Goal: Task Accomplishment & Management: Manage account settings

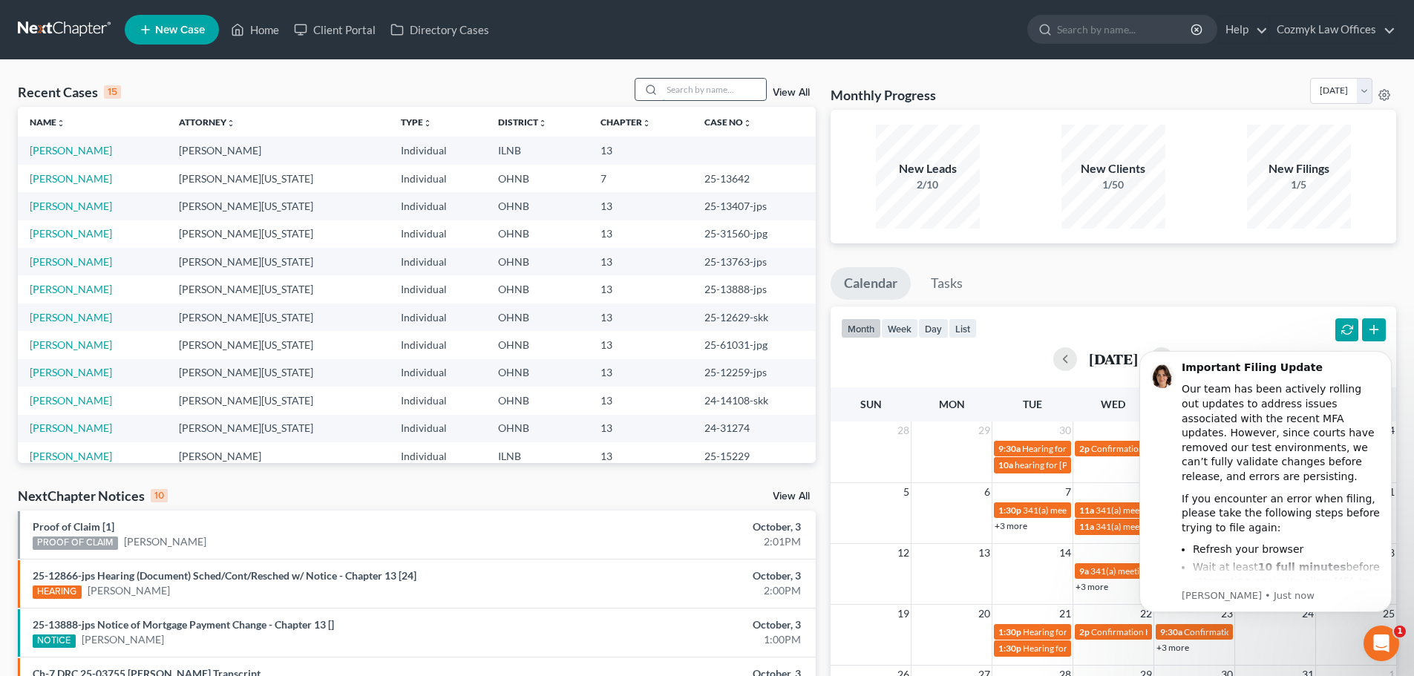
click at [717, 84] on input "search" at bounding box center [714, 90] width 104 height 22
type input "narney"
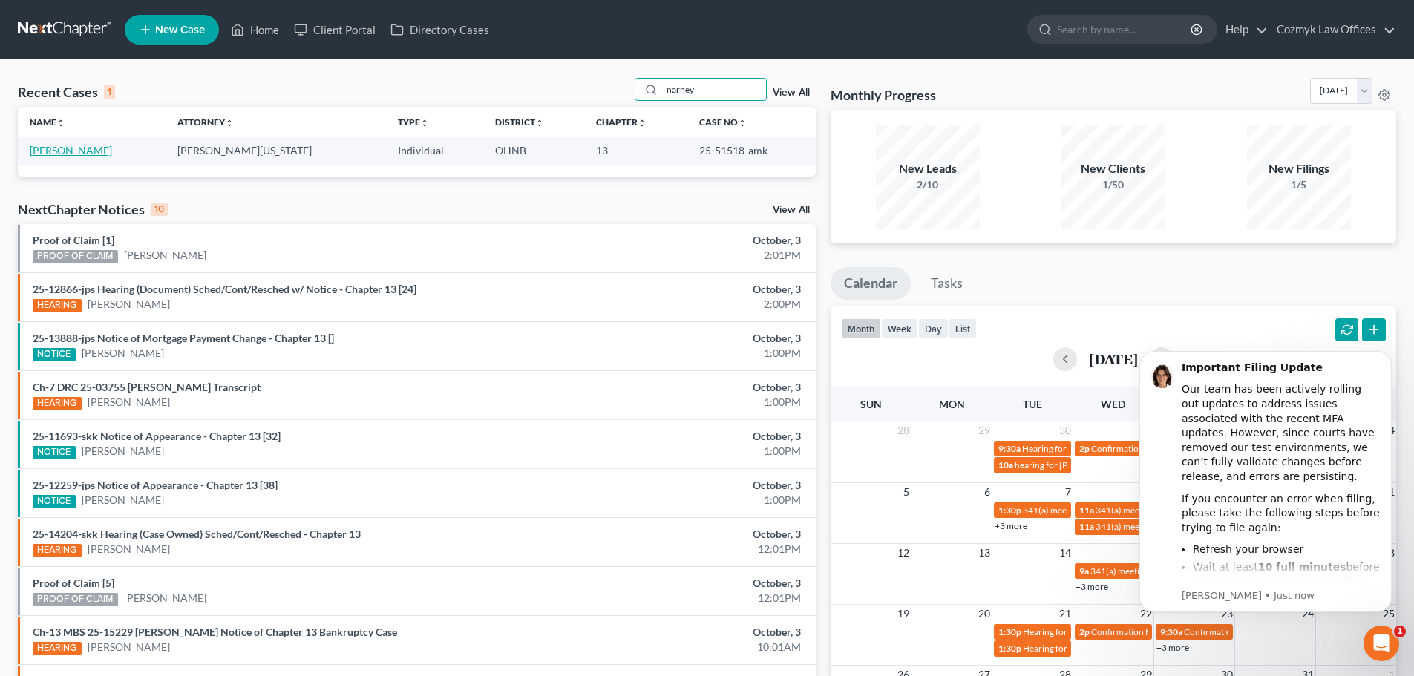
click at [41, 149] on link "[PERSON_NAME]" at bounding box center [71, 150] width 82 height 13
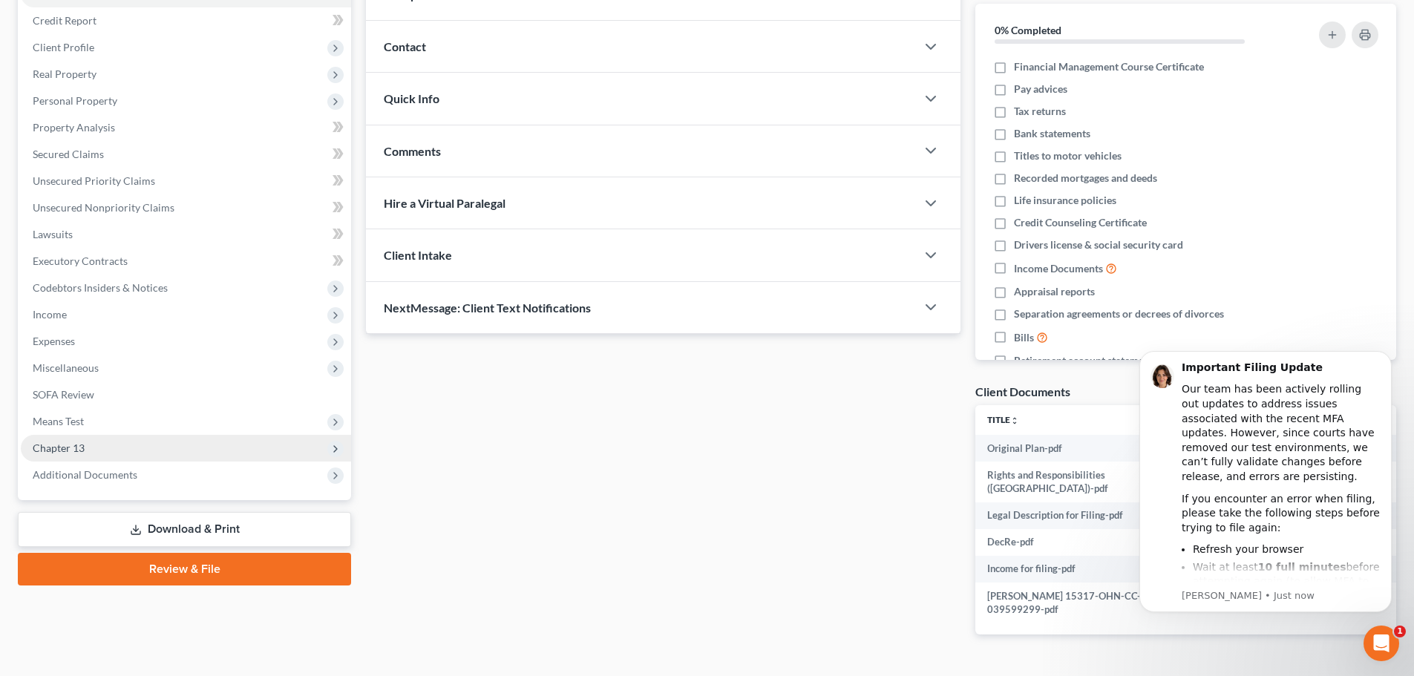
scroll to position [199, 0]
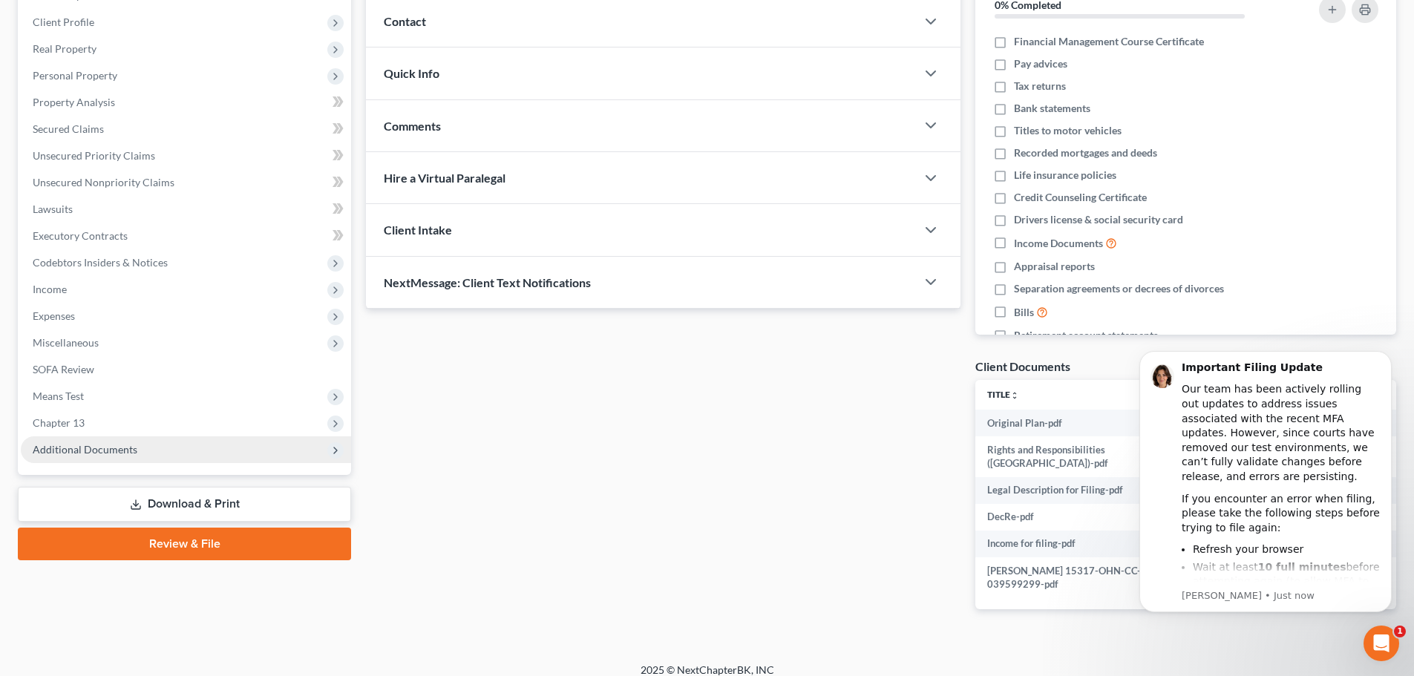
click at [148, 454] on span "Additional Documents" at bounding box center [186, 449] width 330 height 27
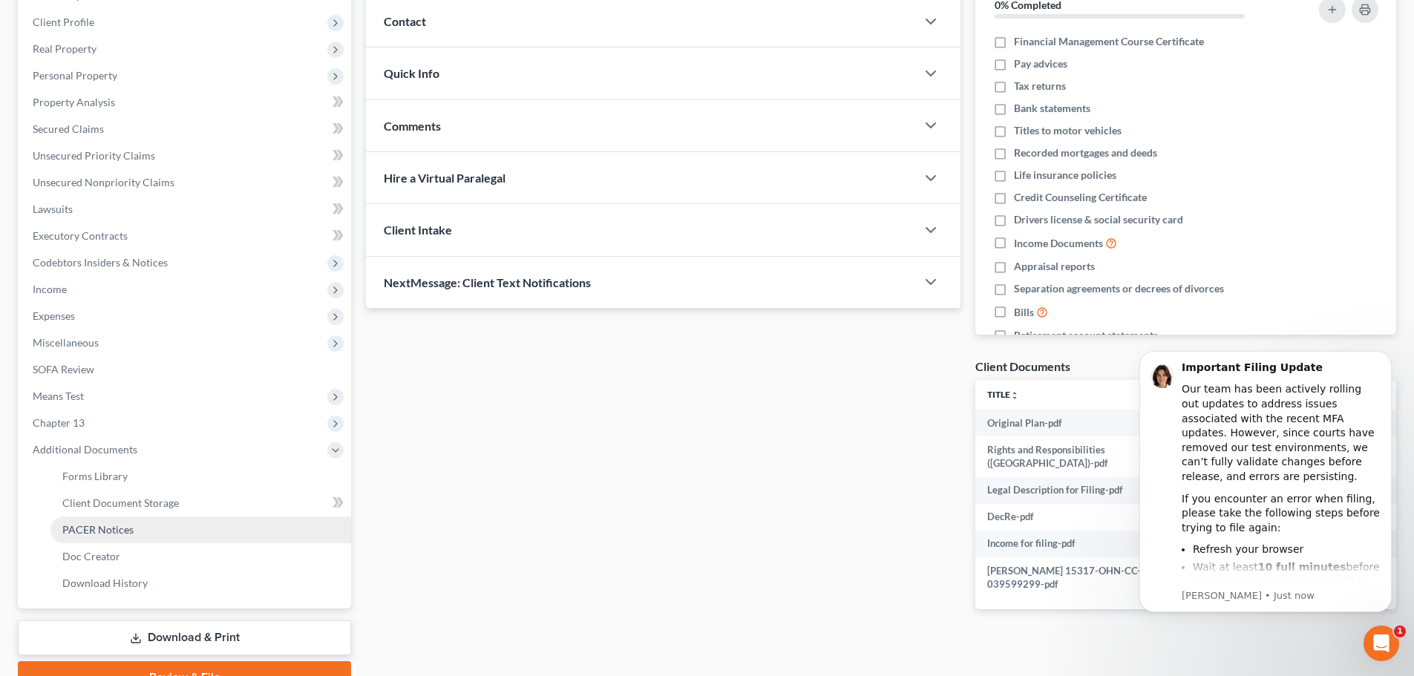
click at [139, 532] on link "PACER Notices" at bounding box center [200, 530] width 301 height 27
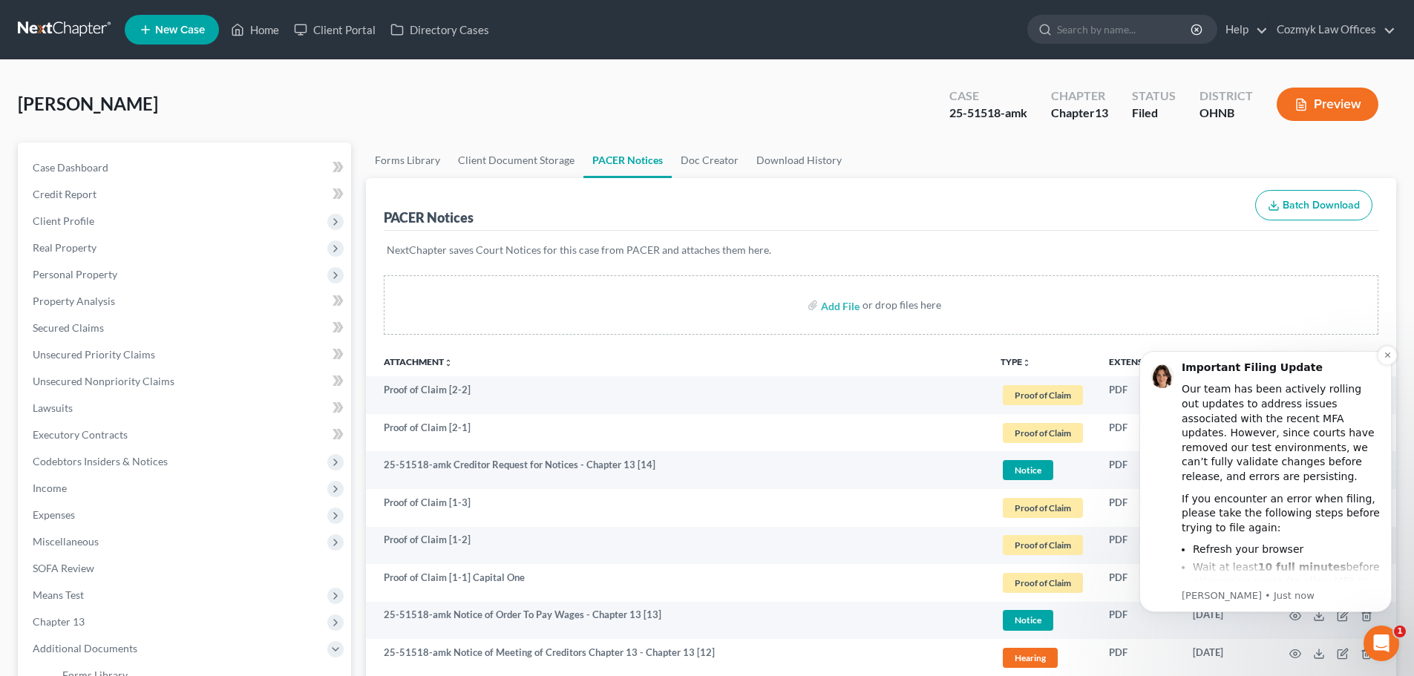
click at [1242, 502] on div "If you encounter an error when filing, please take the following steps before t…" at bounding box center [1281, 514] width 199 height 44
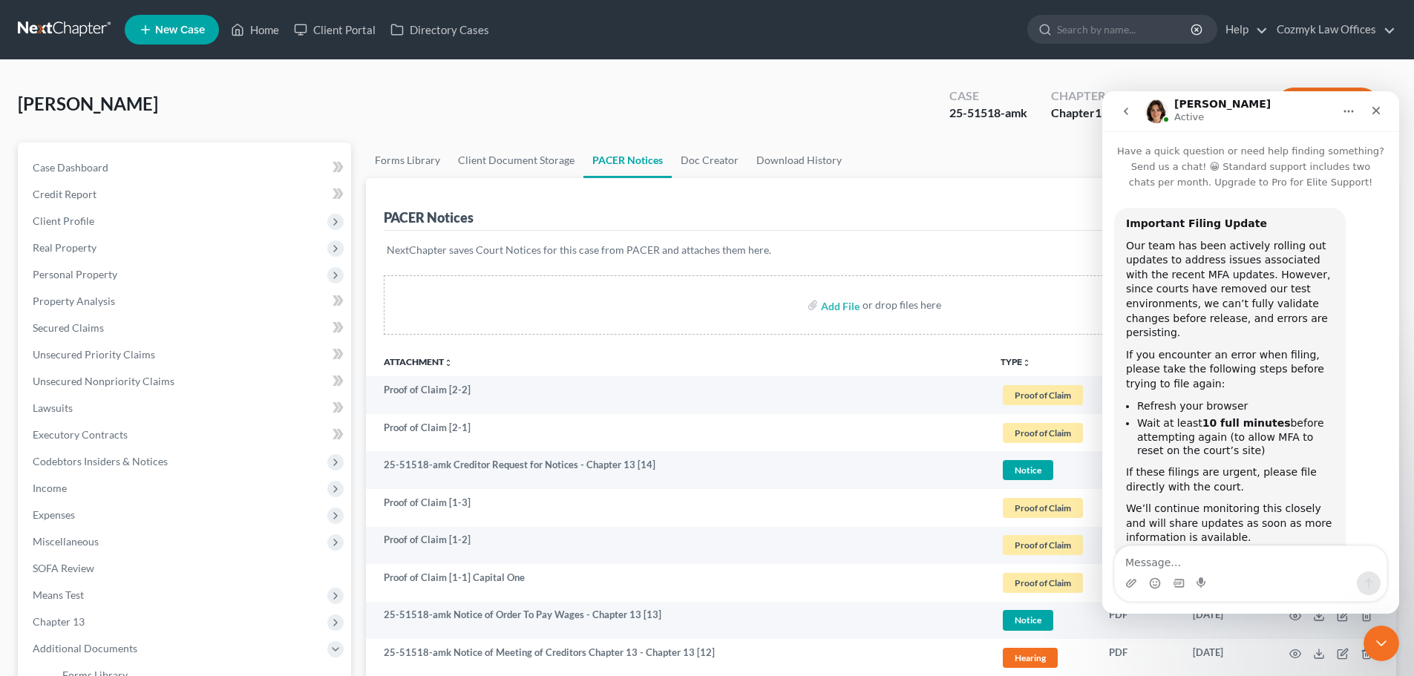
scroll to position [32, 0]
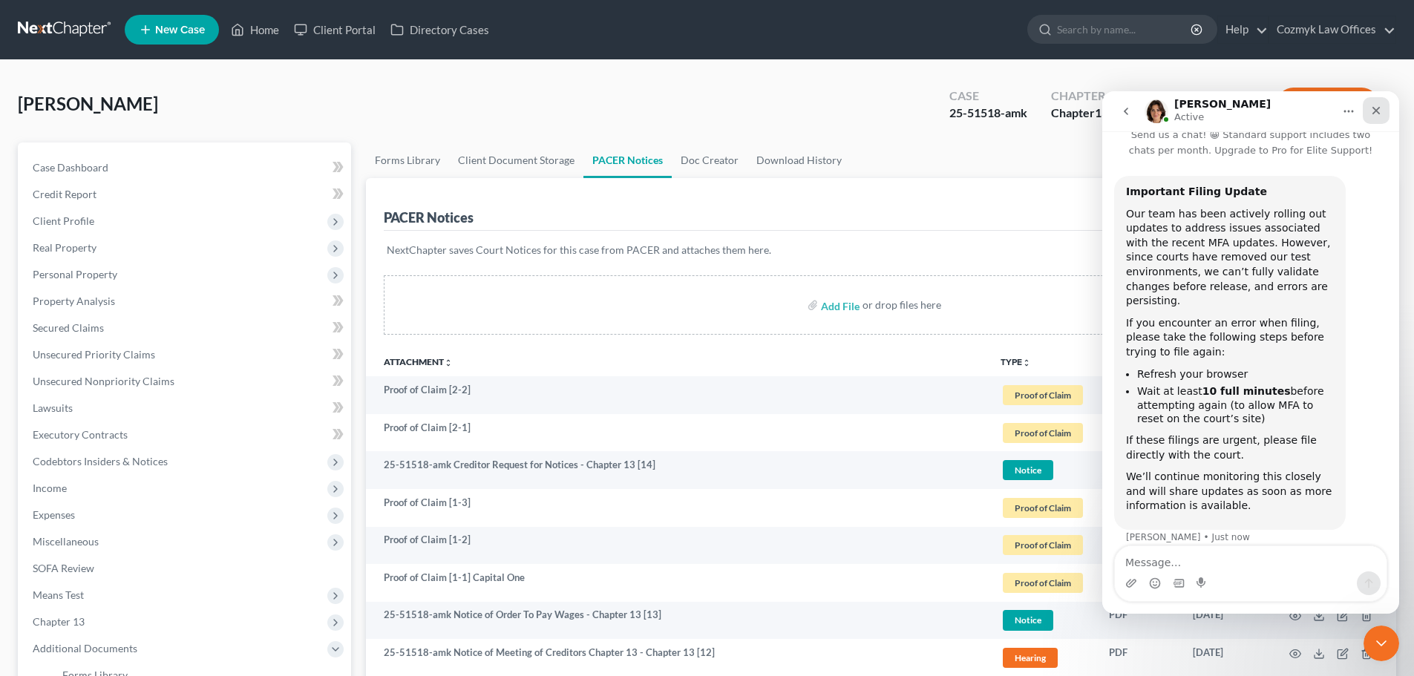
click at [1375, 107] on icon "Close" at bounding box center [1376, 111] width 12 height 12
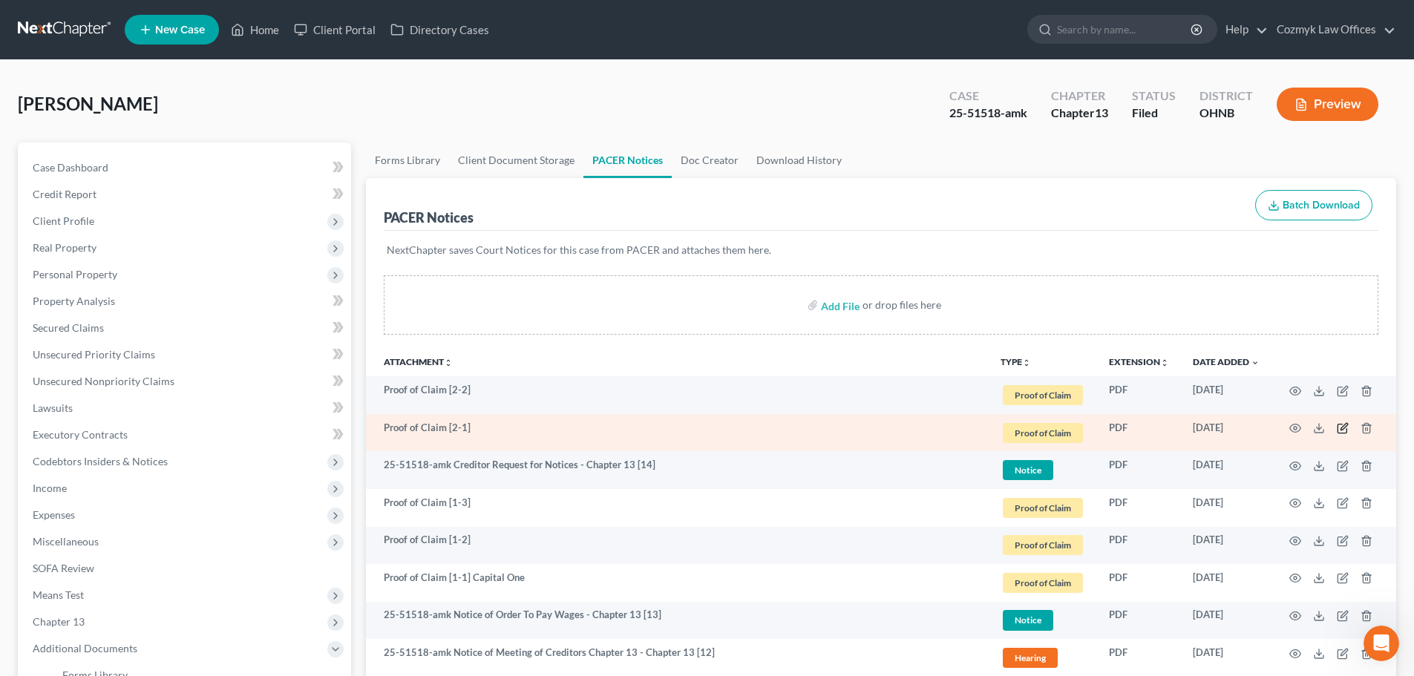
click at [1339, 428] on icon "button" at bounding box center [1343, 428] width 12 height 12
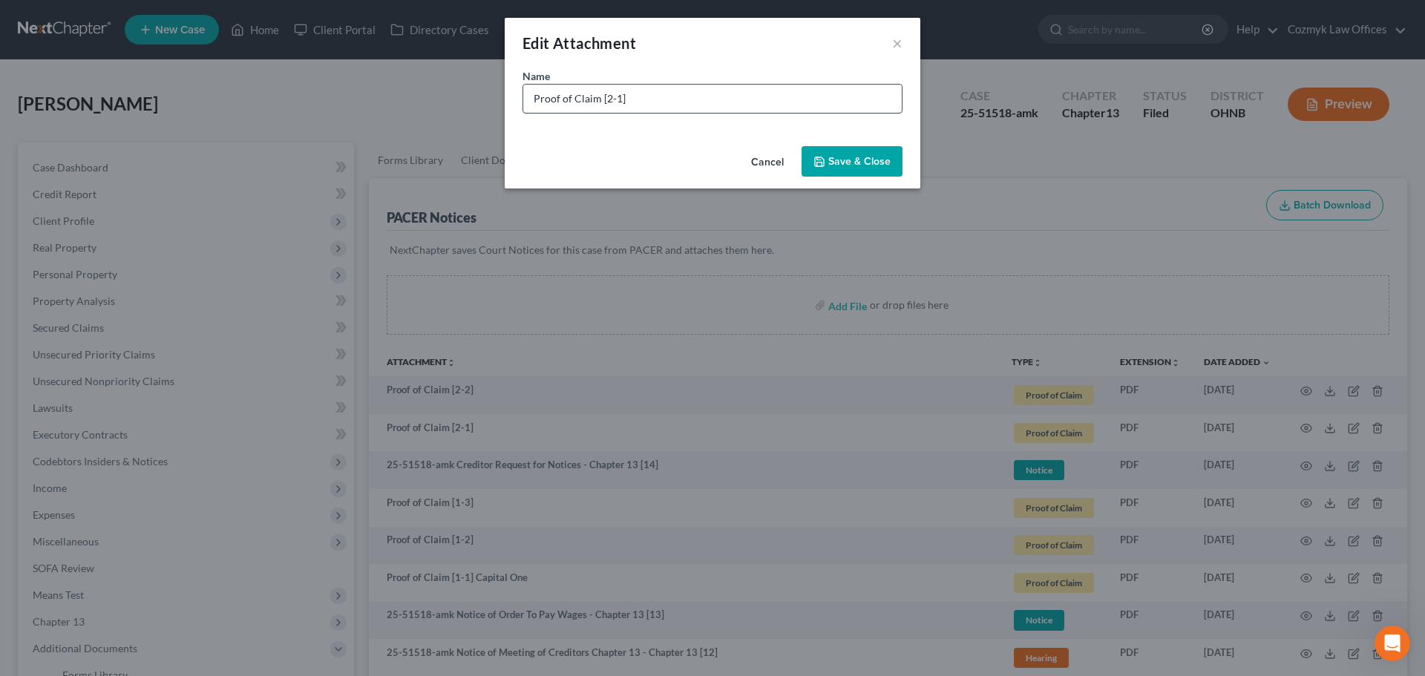
click at [696, 97] on input "Proof of Claim [2-1]" at bounding box center [712, 99] width 379 height 28
type input "Proof of Claim [2-1] Capital One Auto Finance"
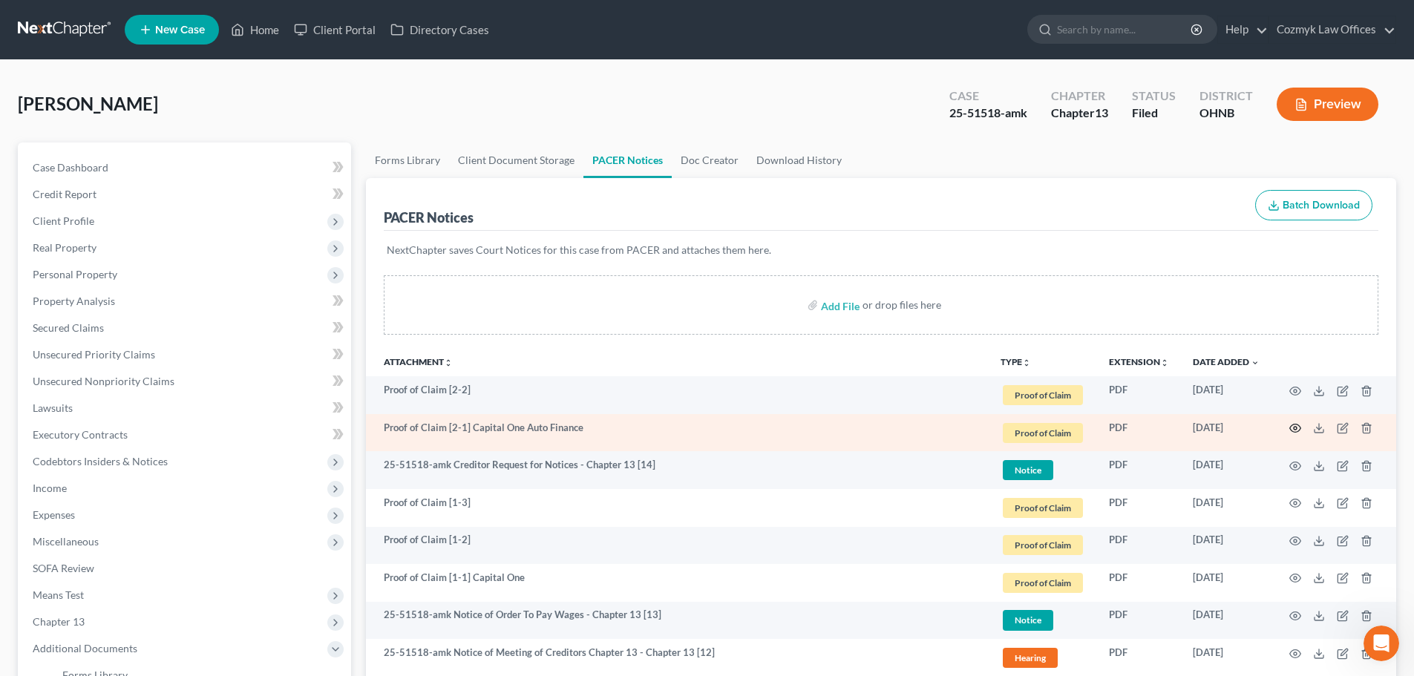
click at [1295, 431] on icon "button" at bounding box center [1295, 428] width 12 height 12
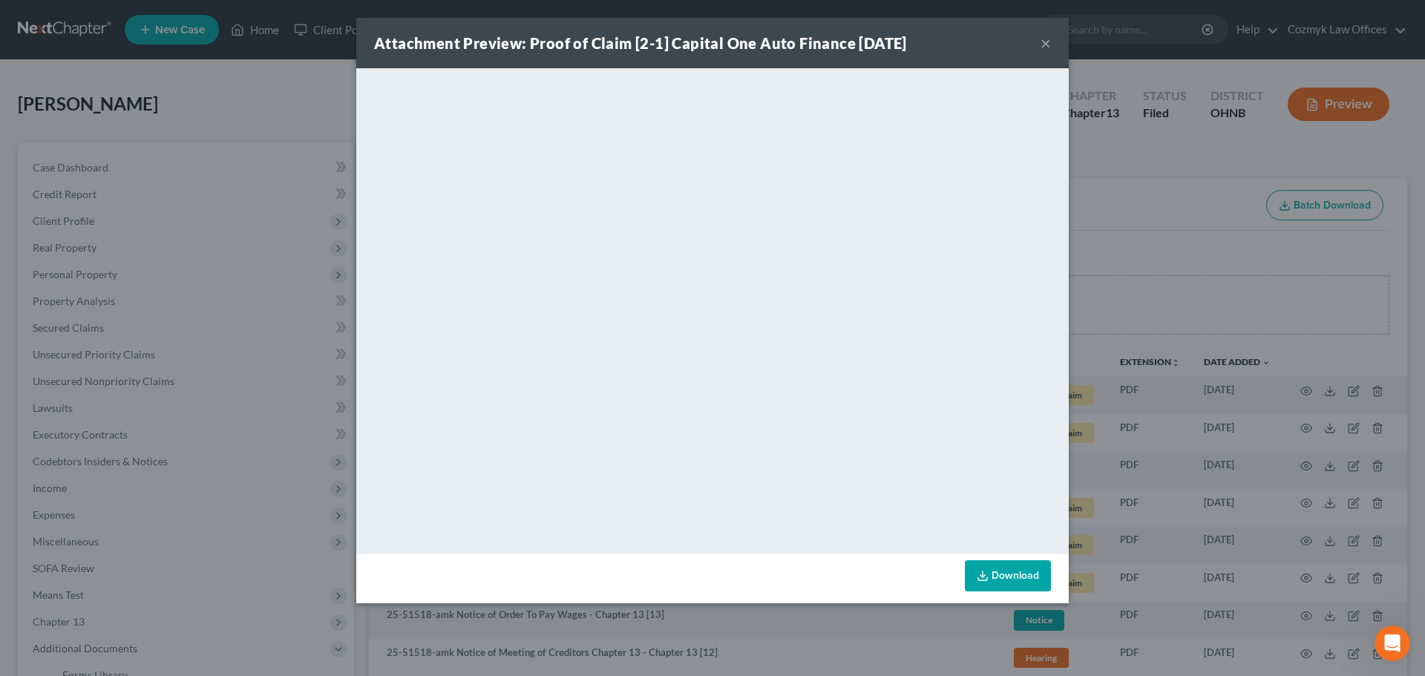
click at [1041, 39] on button "×" at bounding box center [1046, 43] width 10 height 18
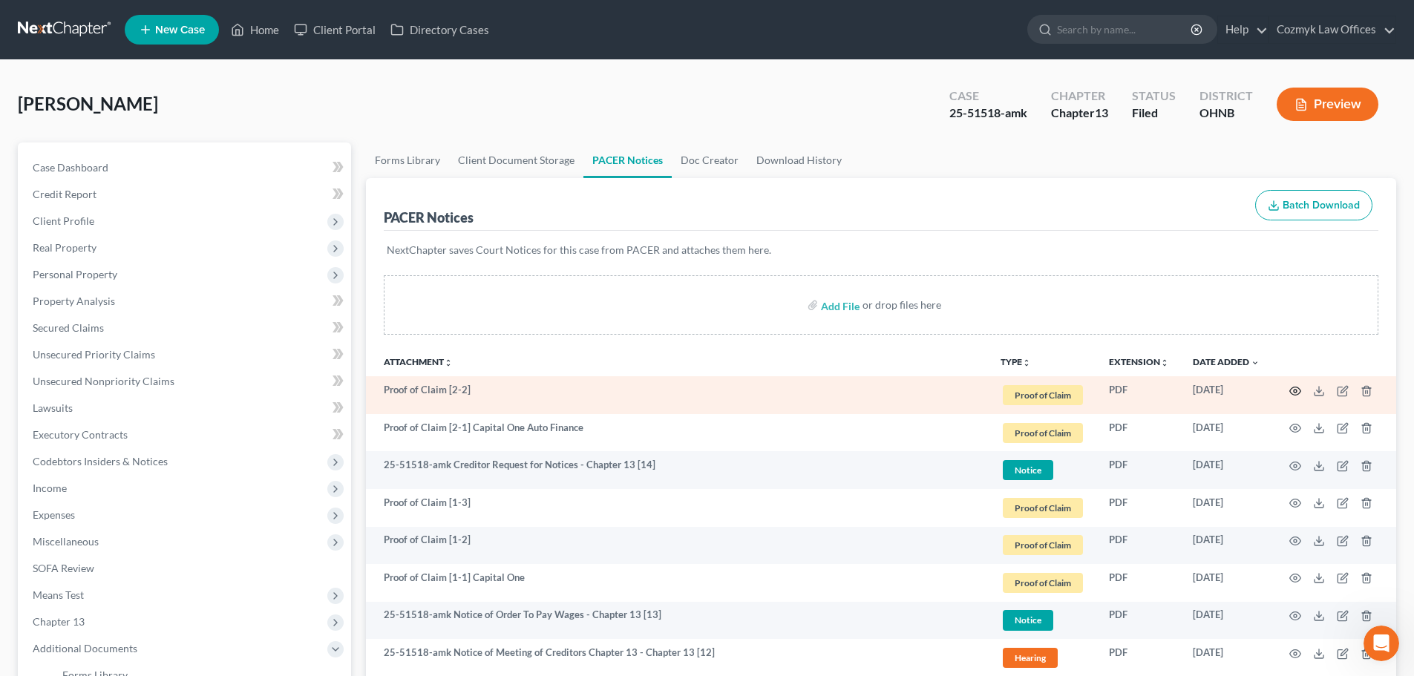
click at [1297, 392] on icon "button" at bounding box center [1295, 391] width 12 height 12
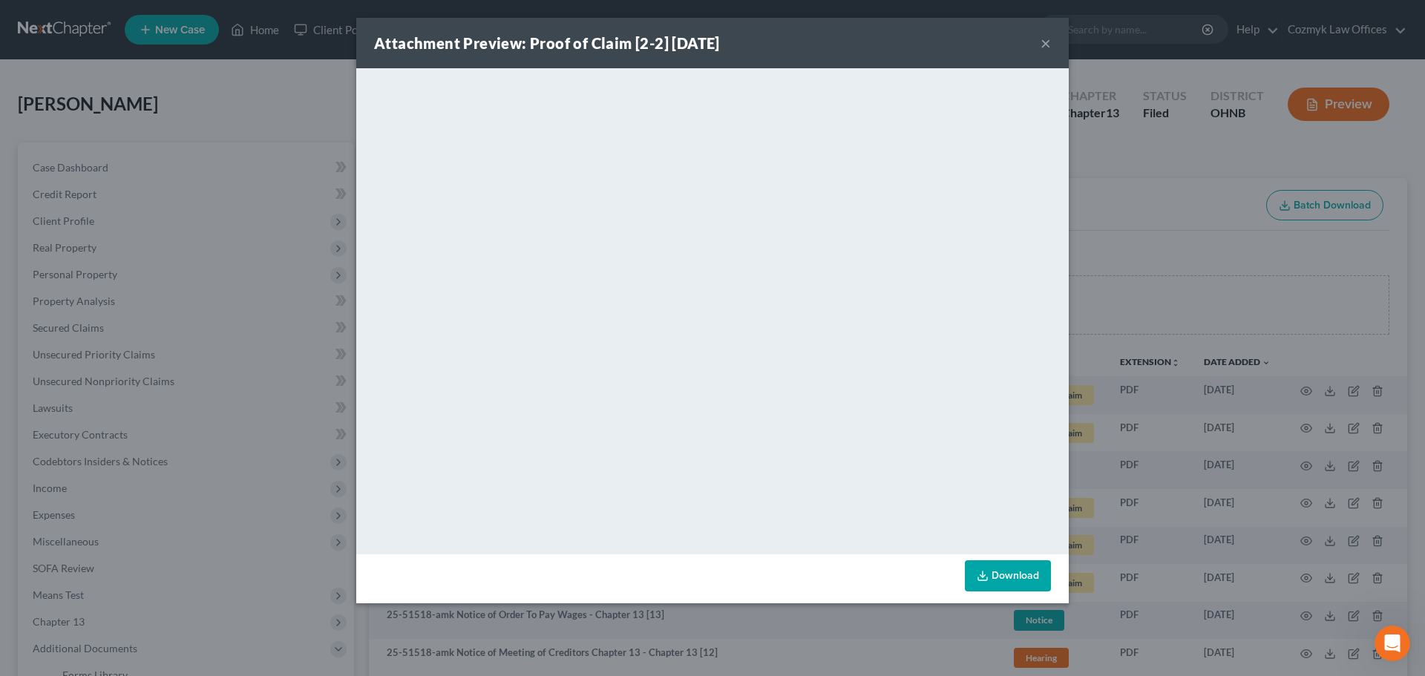
click at [1050, 41] on button "×" at bounding box center [1046, 43] width 10 height 18
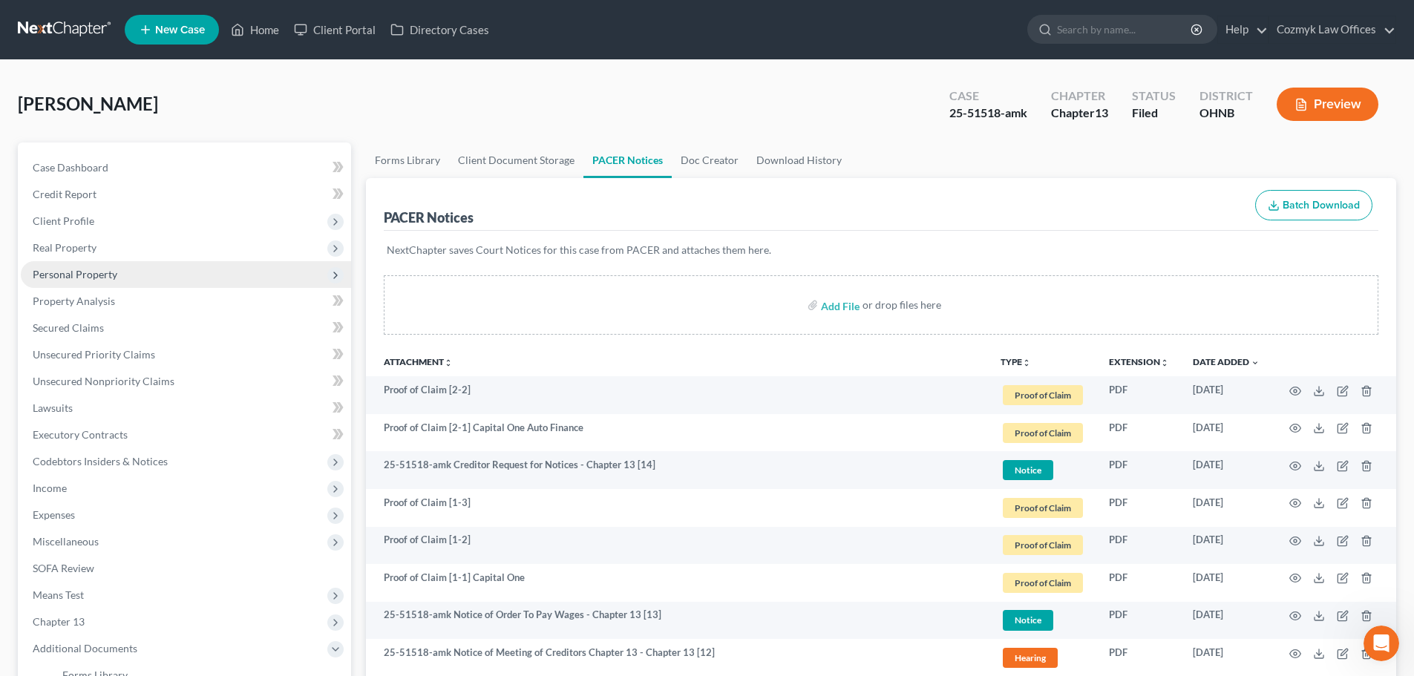
click at [68, 272] on span "Personal Property" at bounding box center [75, 274] width 85 height 13
click at [66, 269] on span "Personal Property" at bounding box center [75, 274] width 85 height 13
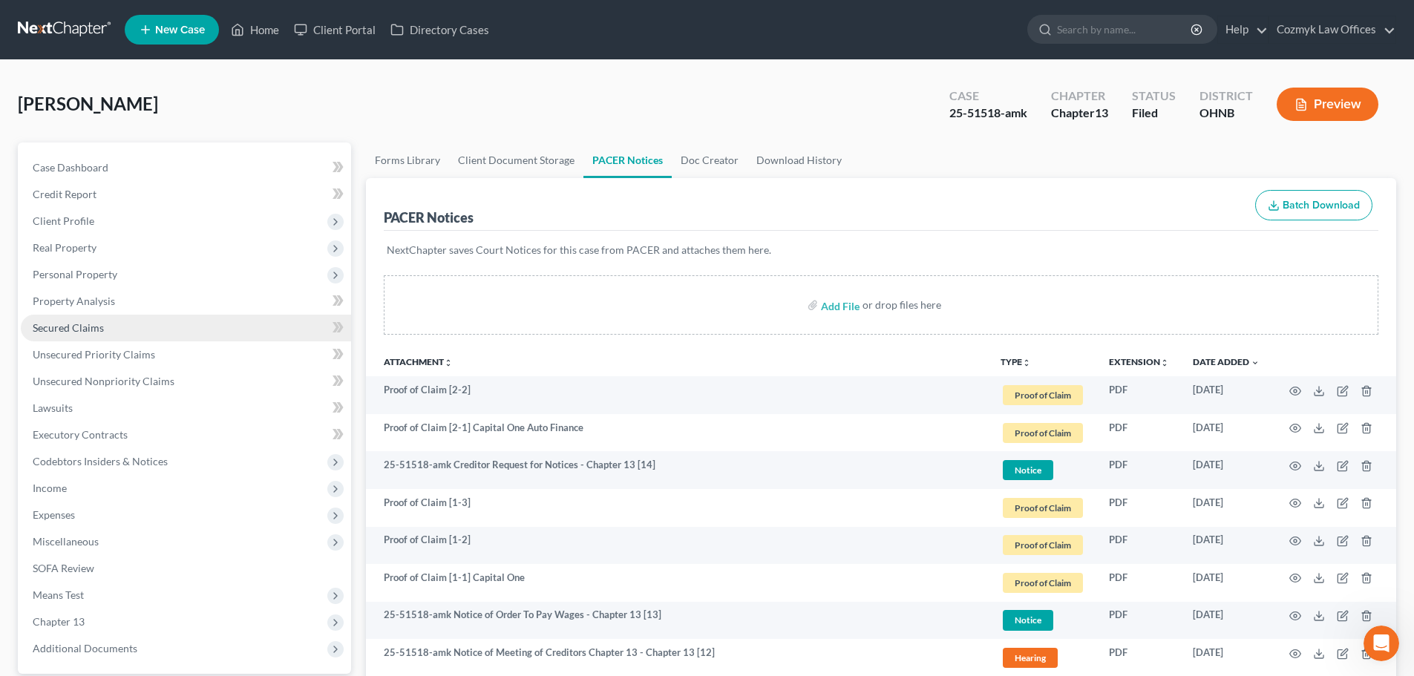
click at [77, 327] on span "Secured Claims" at bounding box center [68, 327] width 71 height 13
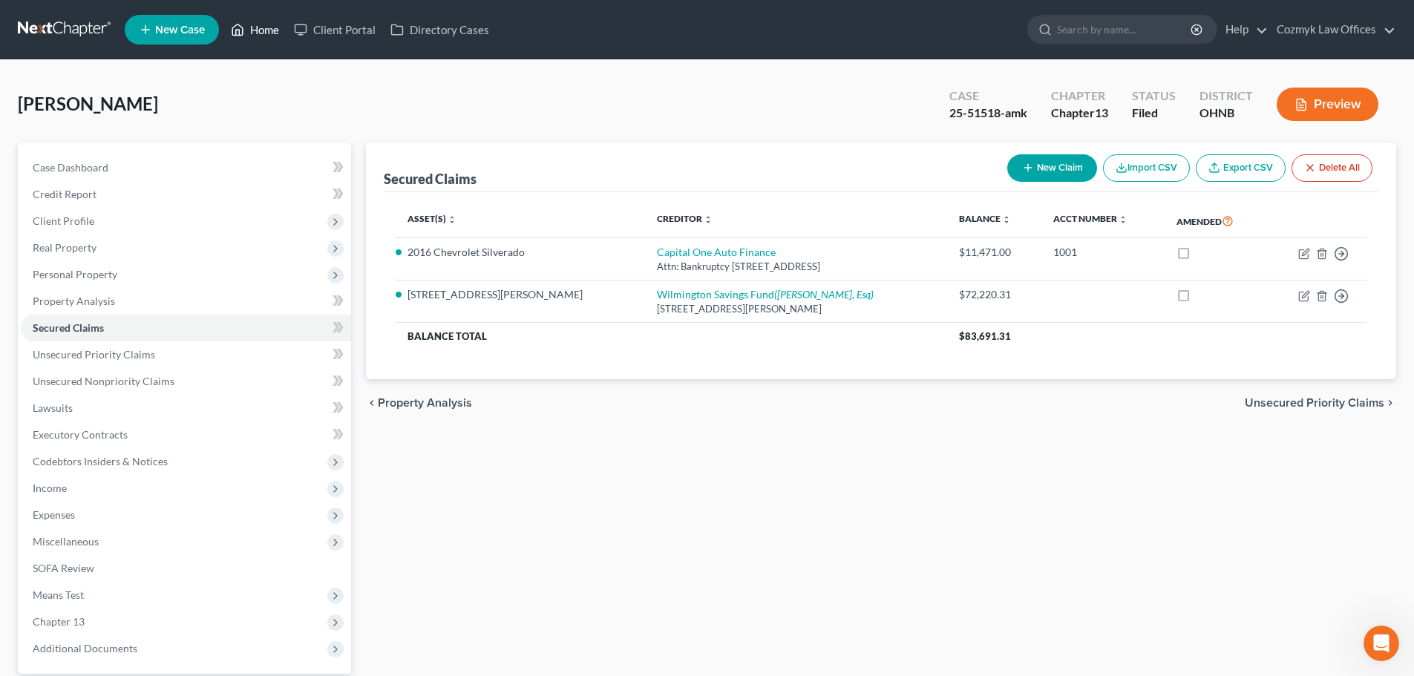
click at [266, 29] on link "Home" at bounding box center [254, 29] width 63 height 27
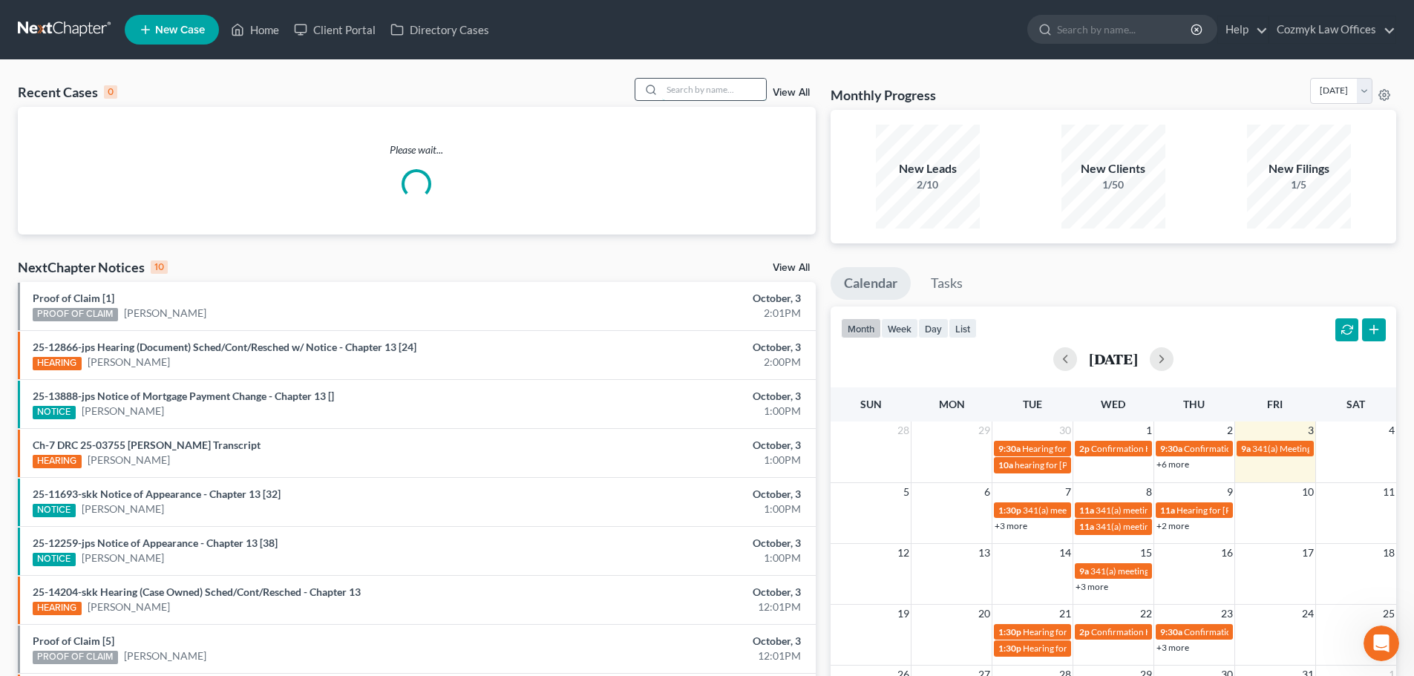
click at [684, 89] on input "search" at bounding box center [714, 90] width 104 height 22
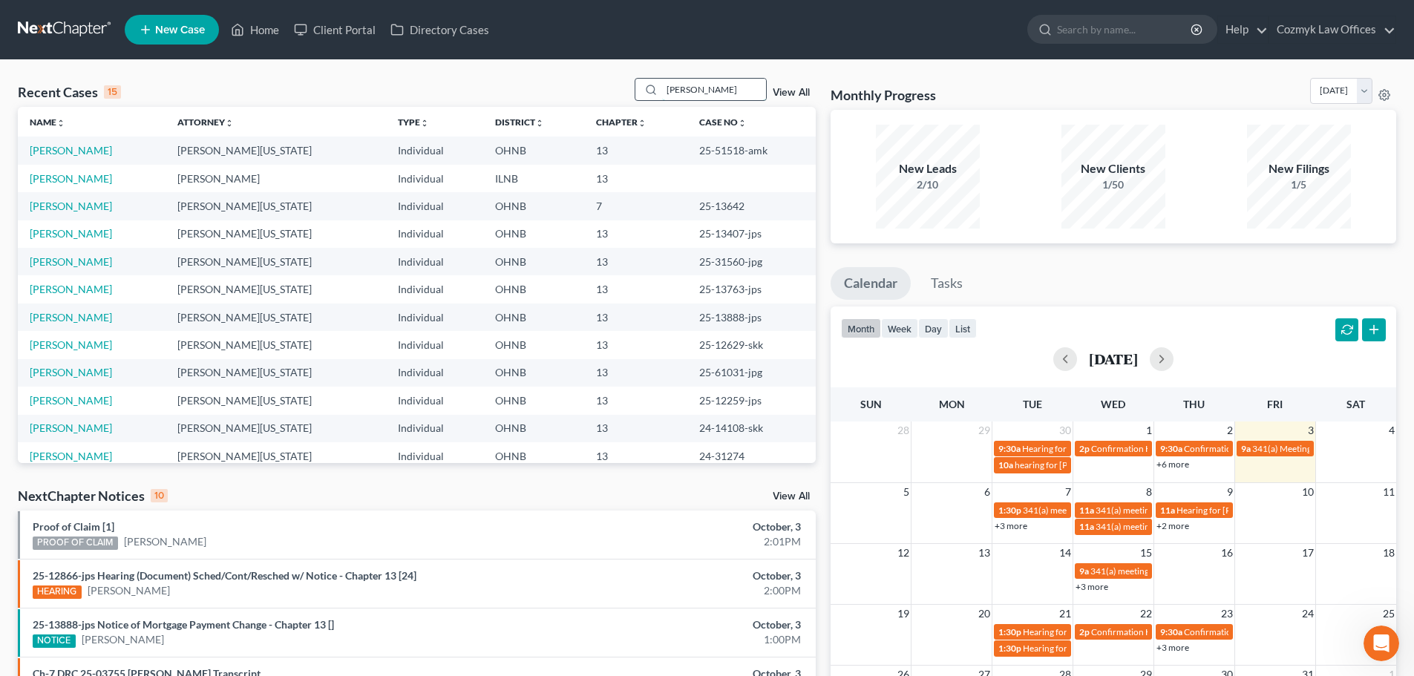
type input "[PERSON_NAME]"
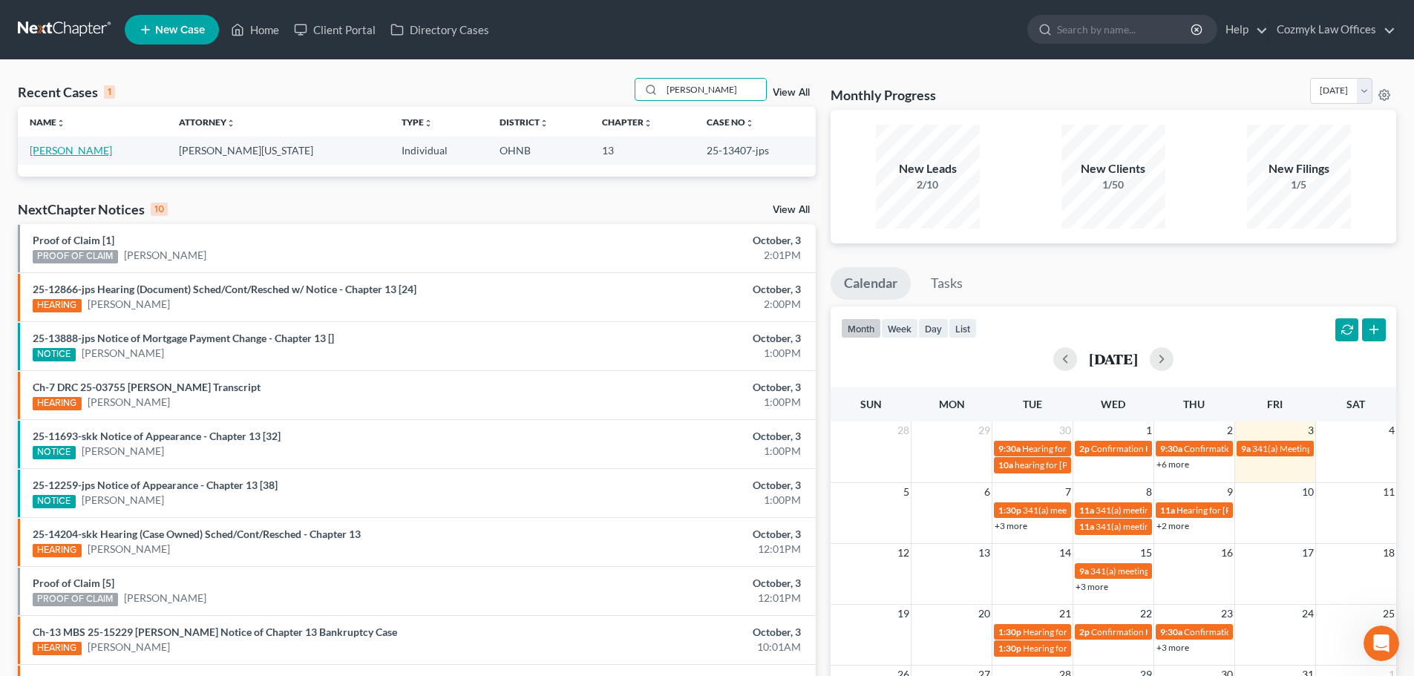
click at [46, 152] on link "[PERSON_NAME]" at bounding box center [71, 150] width 82 height 13
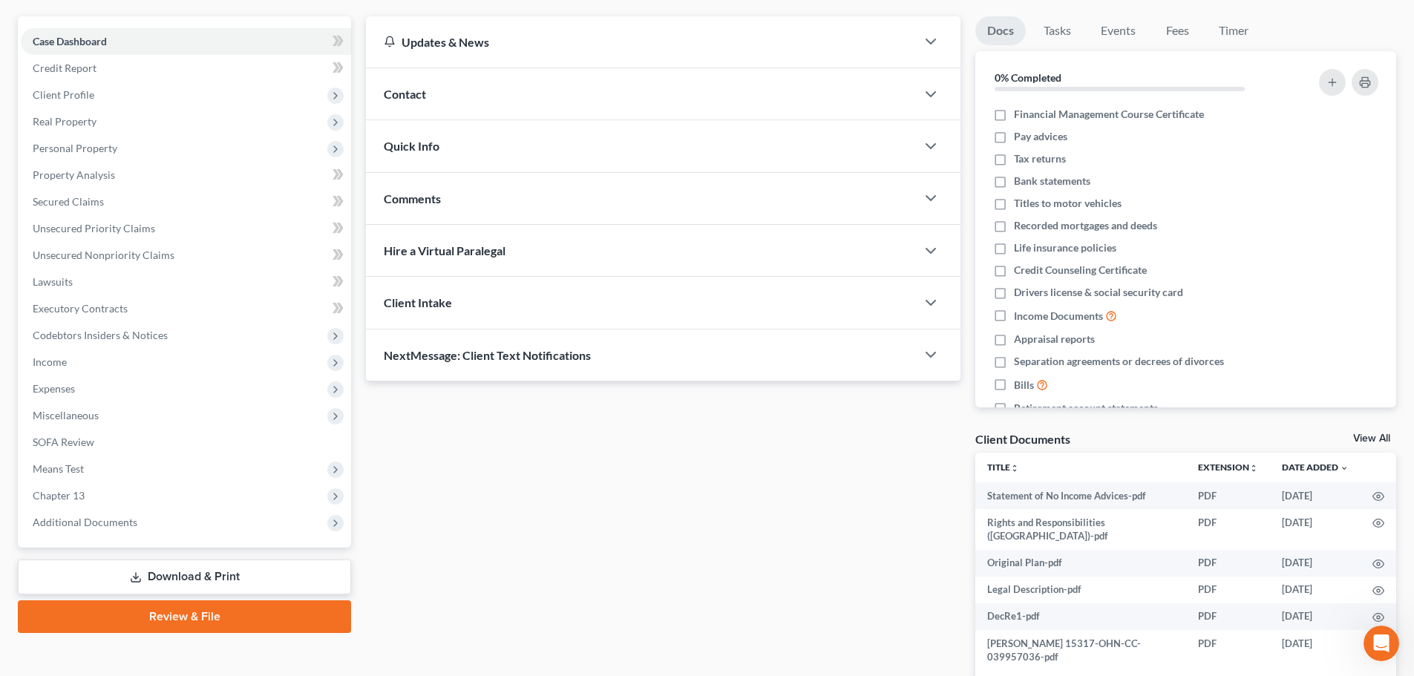
scroll to position [199, 0]
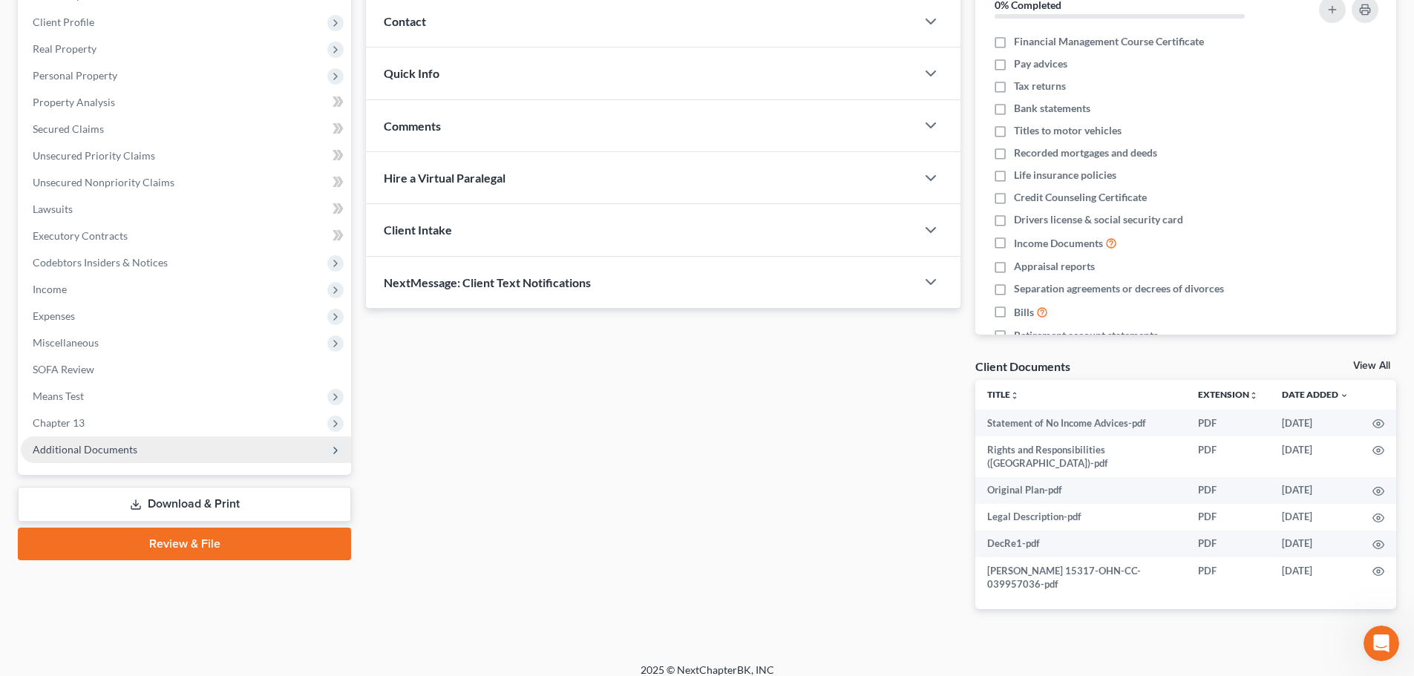
click at [105, 454] on span "Additional Documents" at bounding box center [85, 449] width 105 height 13
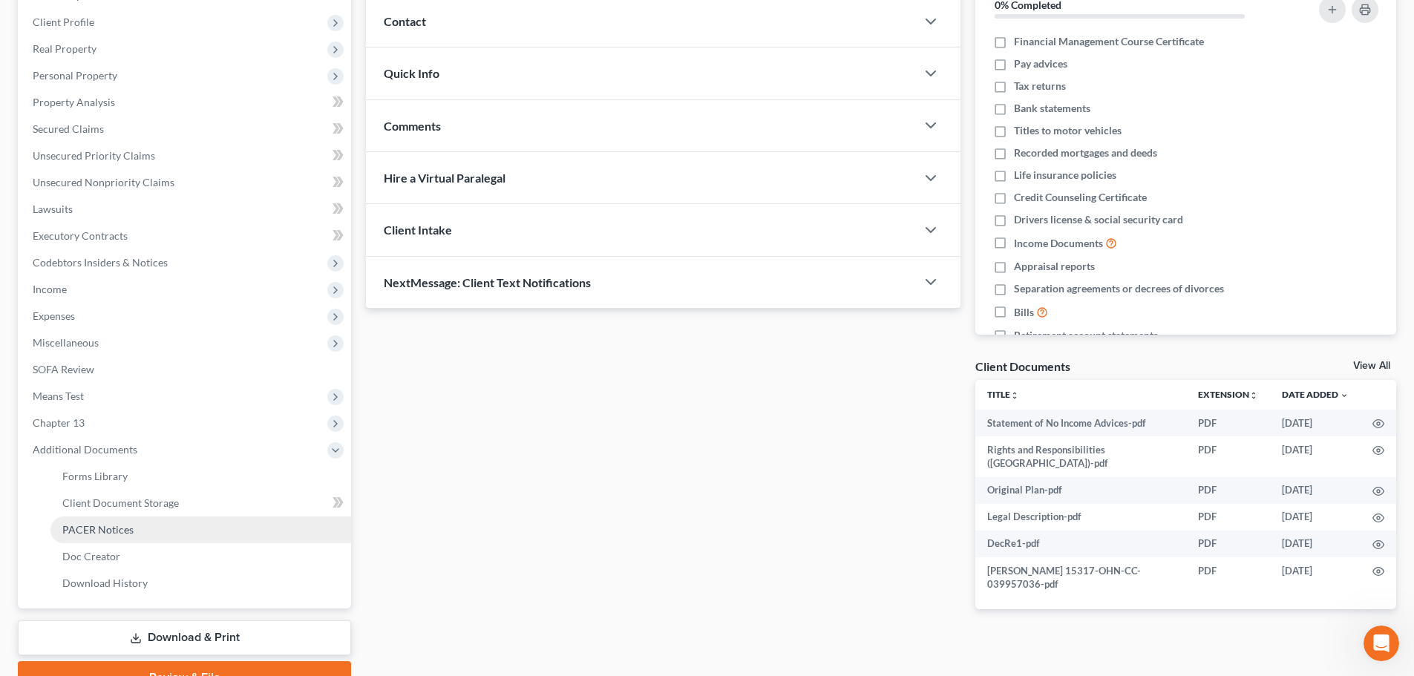
click at [85, 525] on span "PACER Notices" at bounding box center [97, 529] width 71 height 13
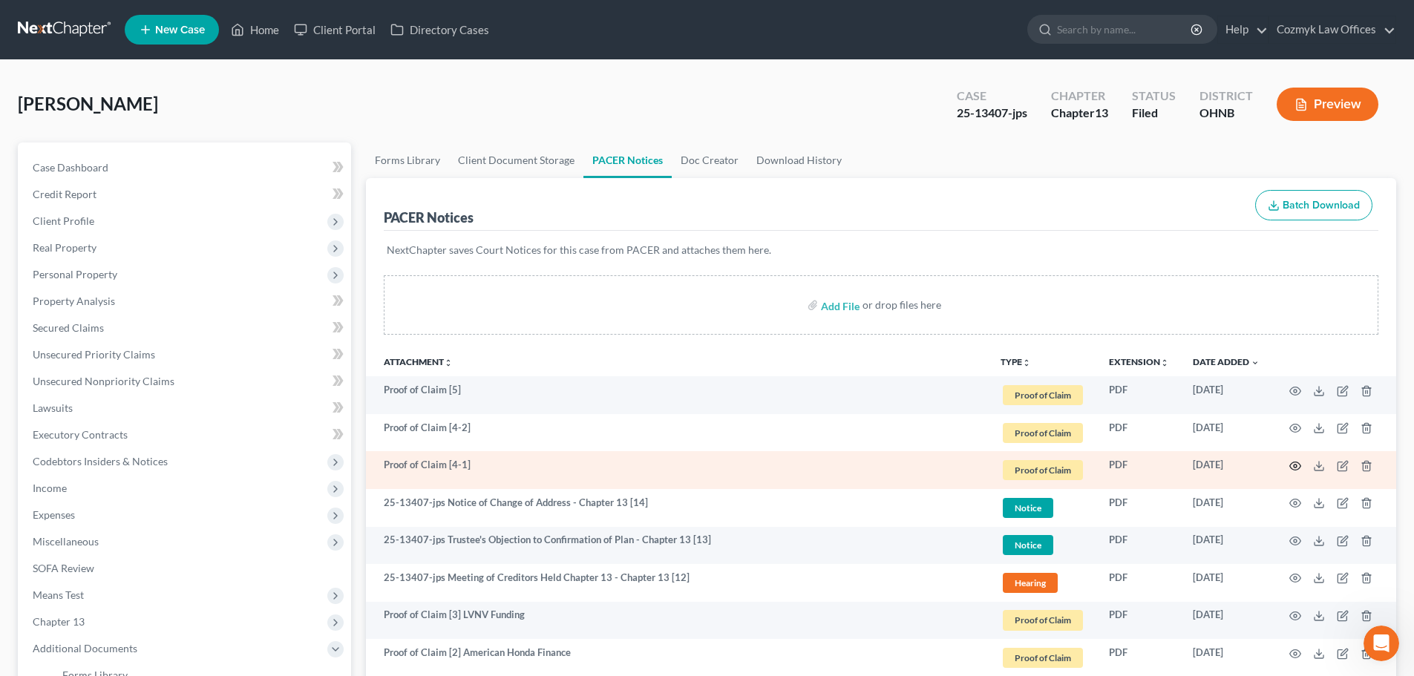
click at [1298, 465] on icon "button" at bounding box center [1295, 466] width 12 height 12
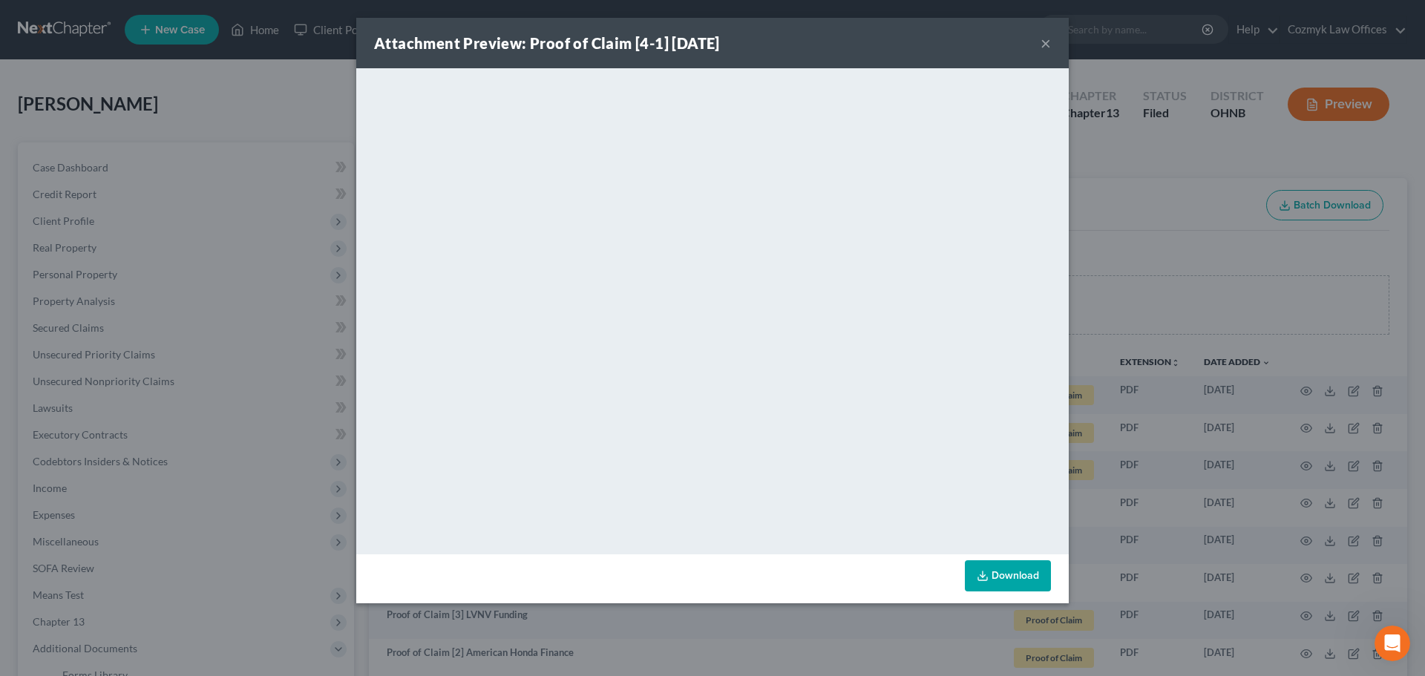
click at [1049, 45] on button "×" at bounding box center [1046, 43] width 10 height 18
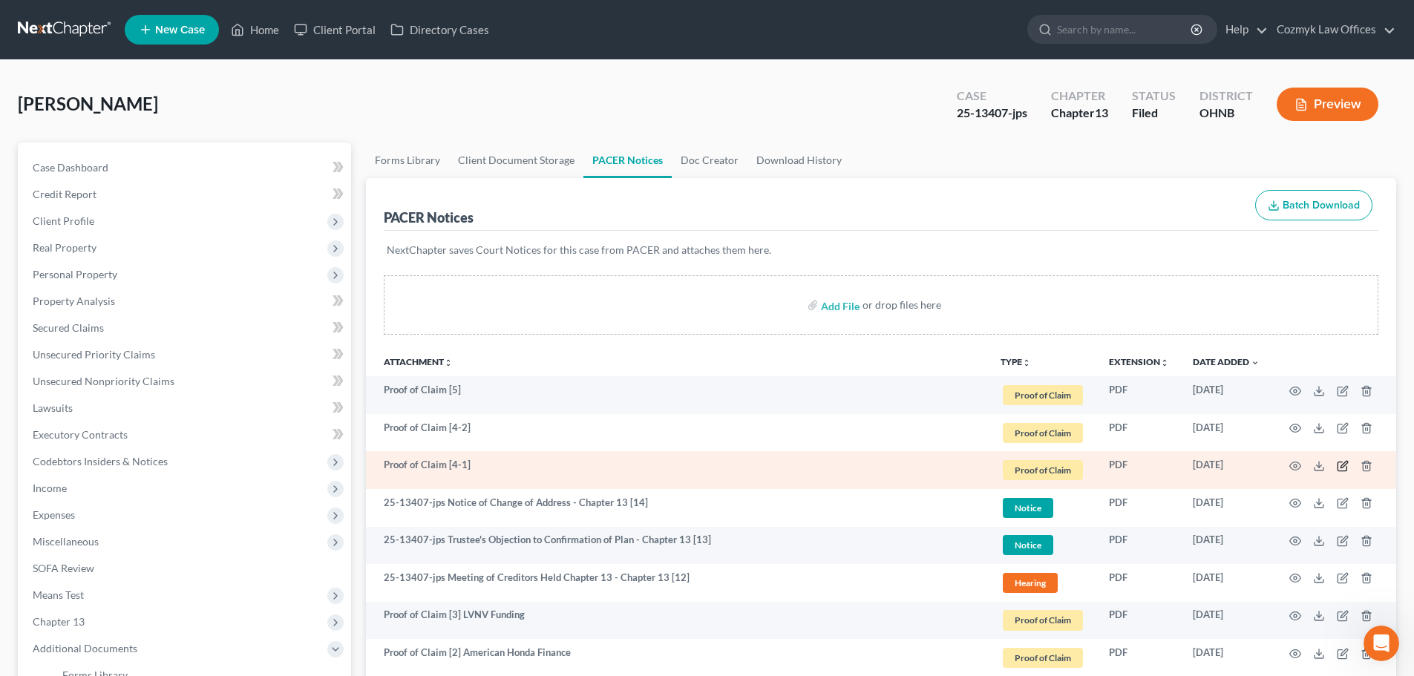
click at [1346, 466] on icon "button" at bounding box center [1341, 466] width 9 height 9
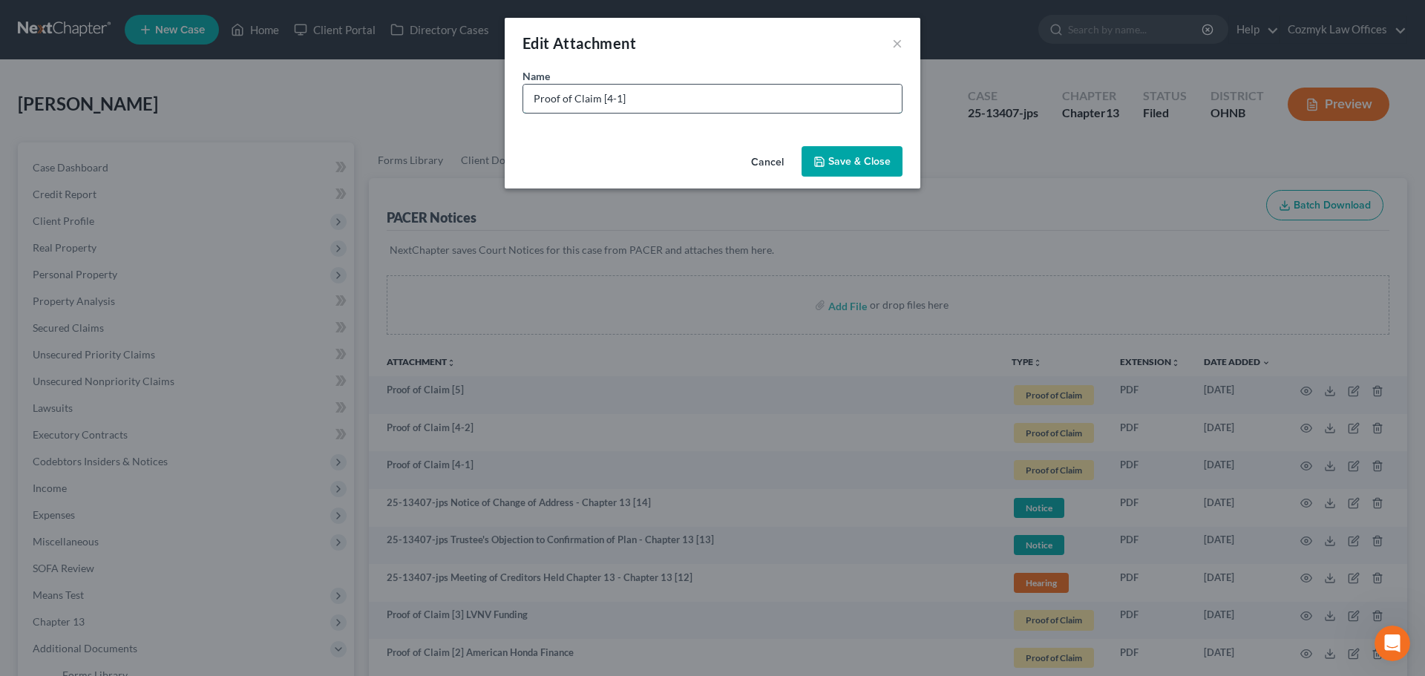
click at [690, 99] on input "Proof of Claim [4-1]" at bounding box center [712, 99] width 379 height 28
type input "Proof of Claim [4-1] Verizon"
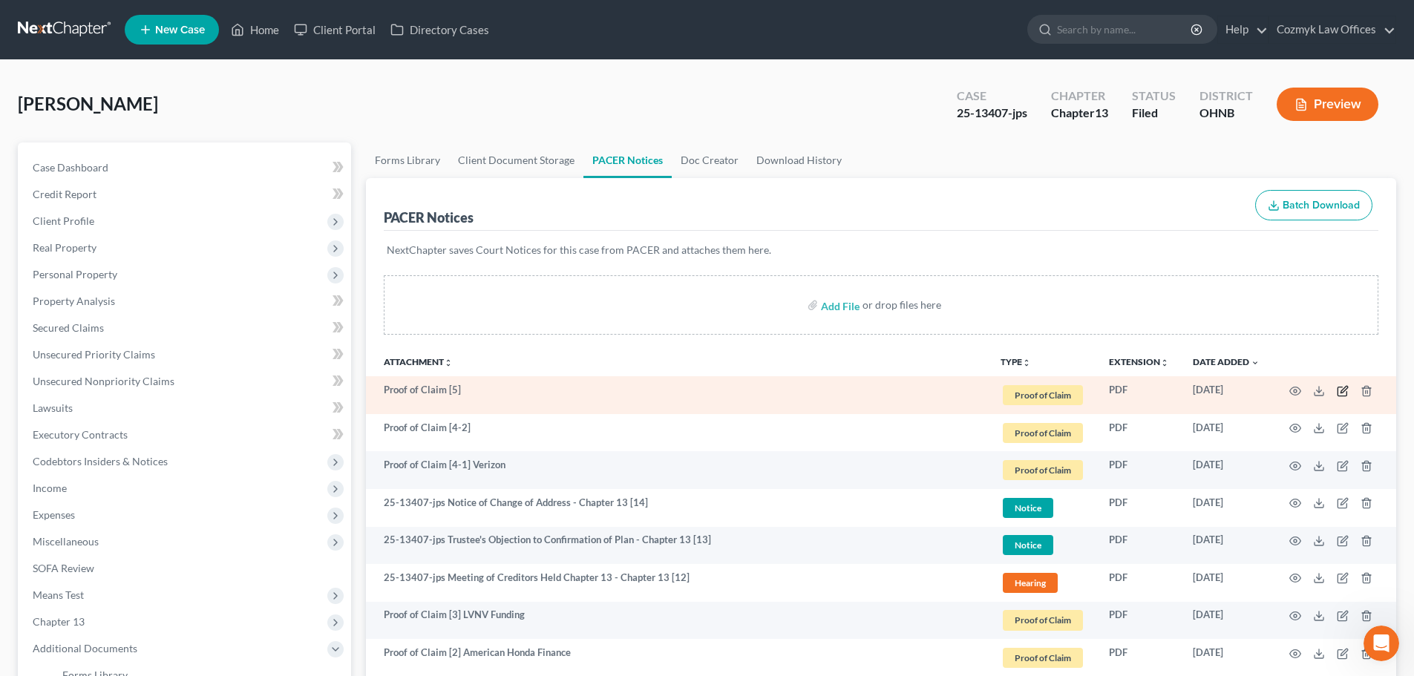
click at [1344, 393] on icon "button" at bounding box center [1343, 391] width 12 height 12
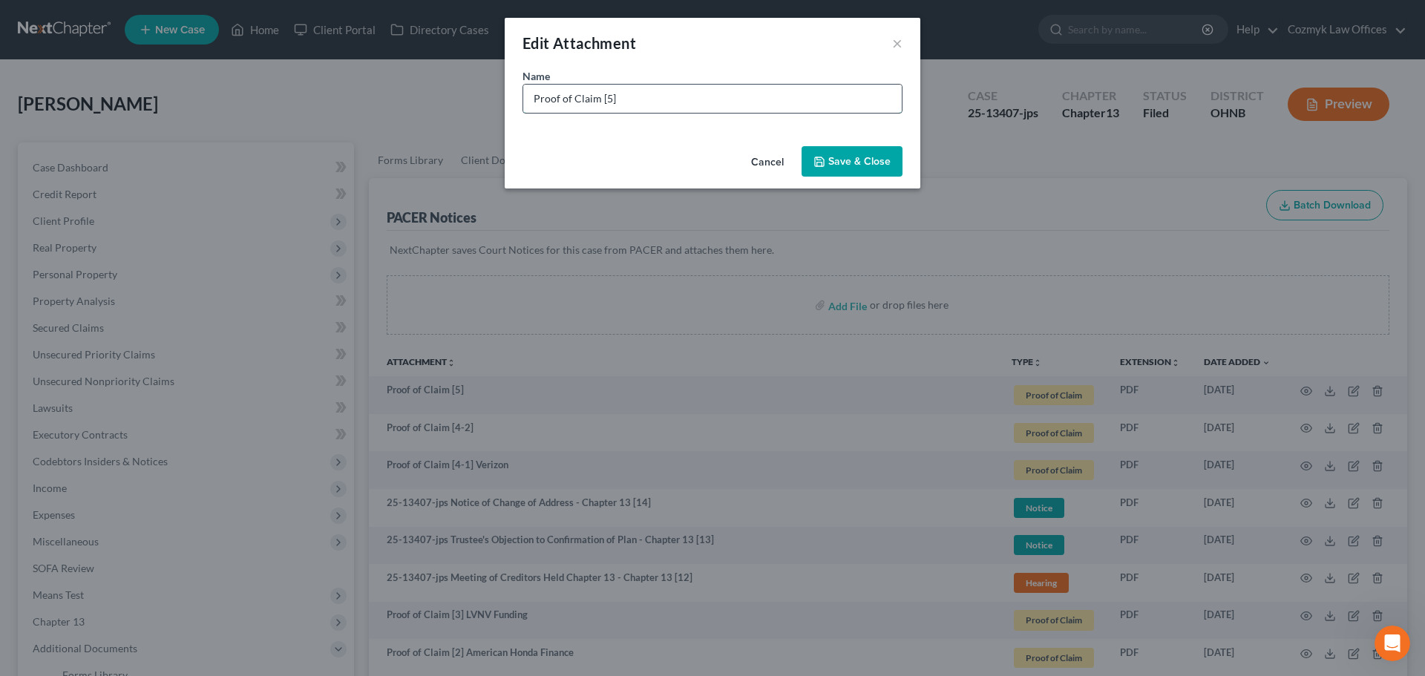
click at [672, 99] on input "Proof of Claim [5]" at bounding box center [712, 99] width 379 height 28
type input "Proof of Claim [5] Fifth Third Bank"
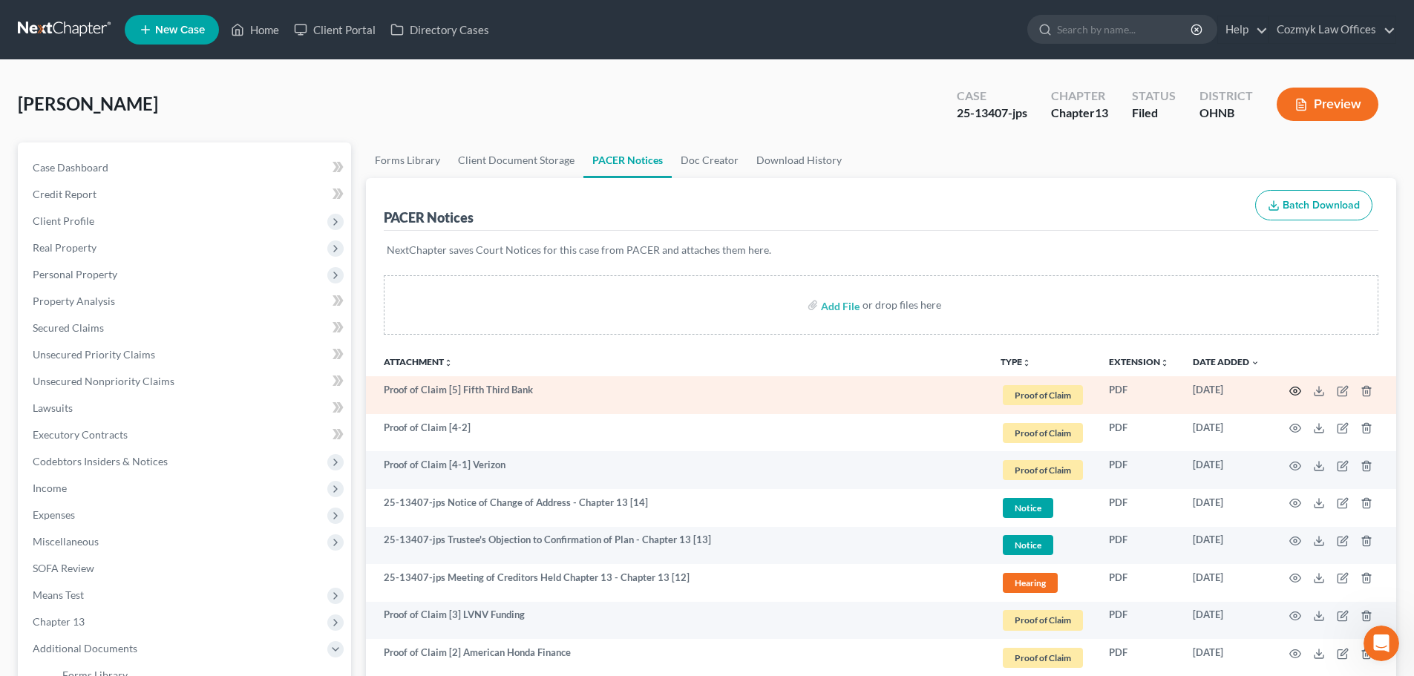
click at [1297, 392] on icon "button" at bounding box center [1295, 391] width 12 height 12
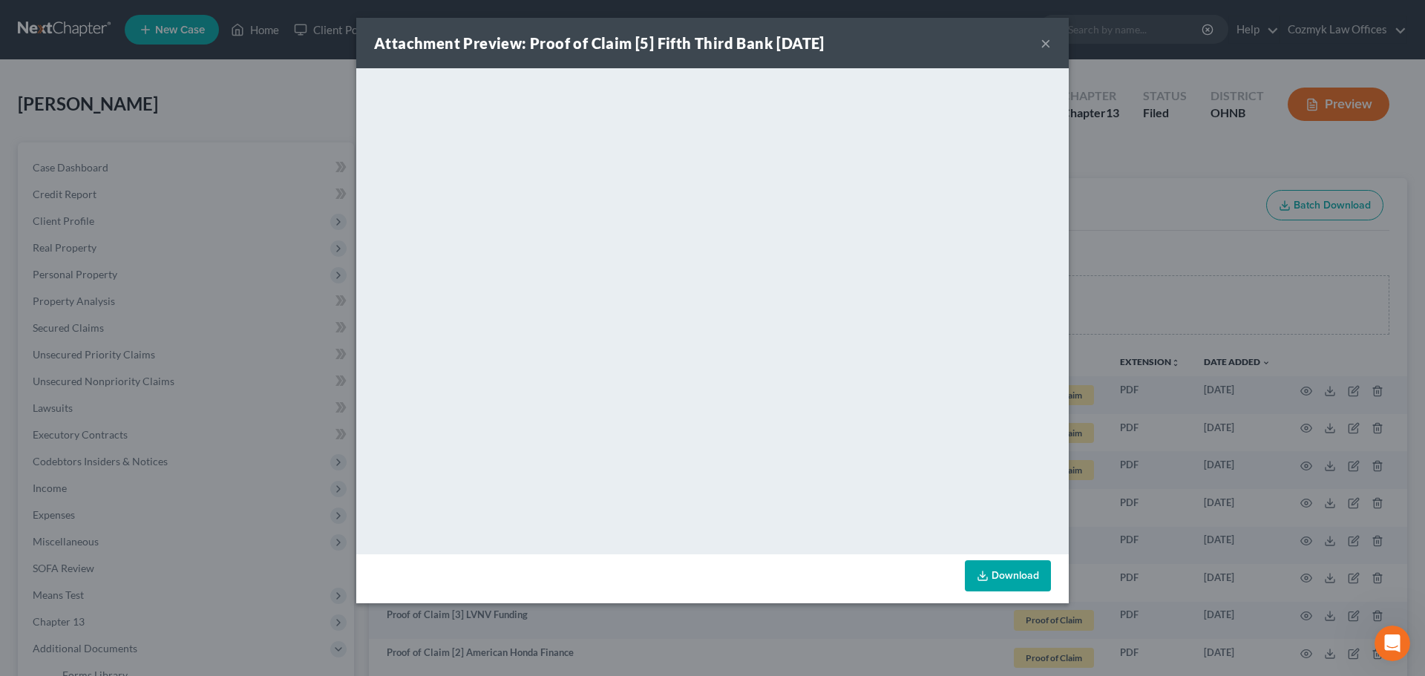
click at [1041, 45] on button "×" at bounding box center [1046, 43] width 10 height 18
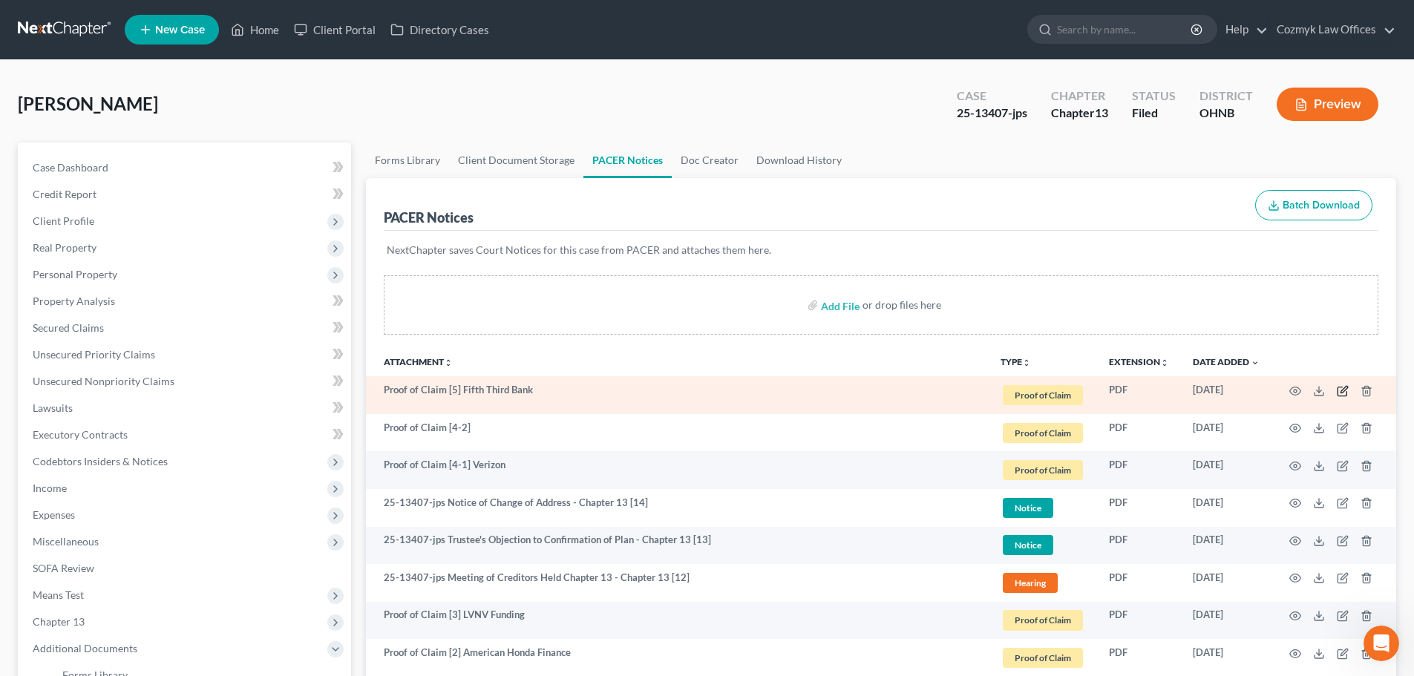
click at [1343, 396] on icon "button" at bounding box center [1341, 391] width 9 height 9
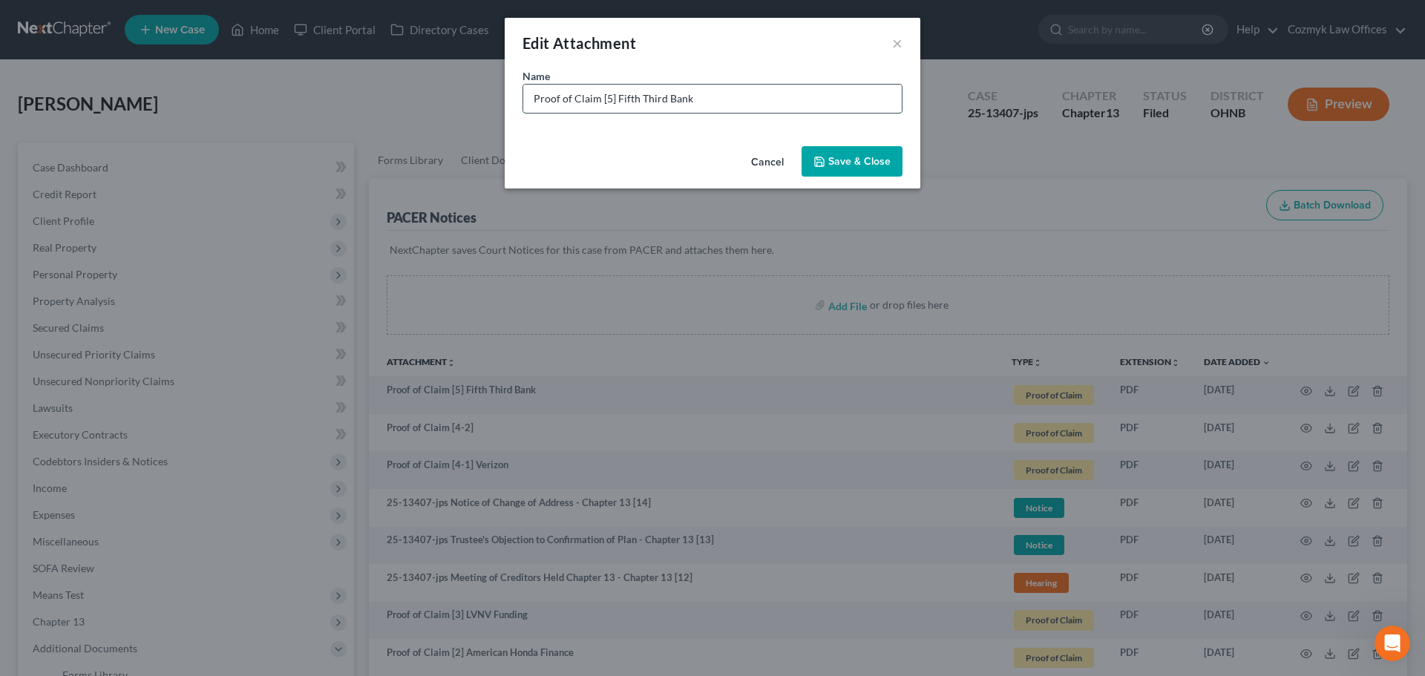
click at [721, 88] on input "Proof of Claim [5] Fifth Third Bank" at bounding box center [712, 99] width 379 height 28
type input "Proof of Claim [5] Fifth Third Bank - mortgage"
